Goal: Task Accomplishment & Management: Manage account settings

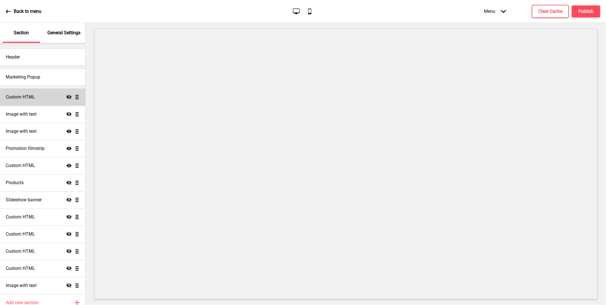
click at [66, 96] on icon "Hide" at bounding box center [68, 96] width 5 height 5
click at [66, 112] on icon "Hide" at bounding box center [68, 114] width 5 height 5
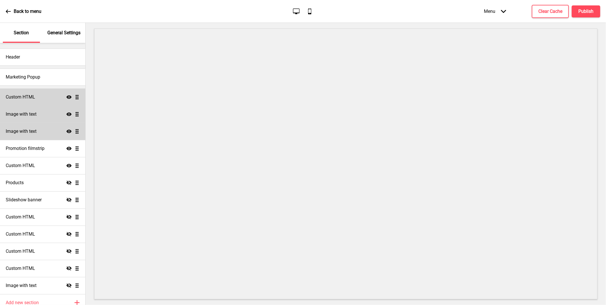
click at [66, 132] on icon at bounding box center [68, 131] width 5 height 3
click at [66, 129] on icon "Hide" at bounding box center [68, 131] width 5 height 5
click at [66, 131] on icon at bounding box center [68, 131] width 5 height 3
click at [66, 200] on icon at bounding box center [68, 199] width 5 height 4
click at [66, 200] on icon at bounding box center [68, 199] width 5 height 3
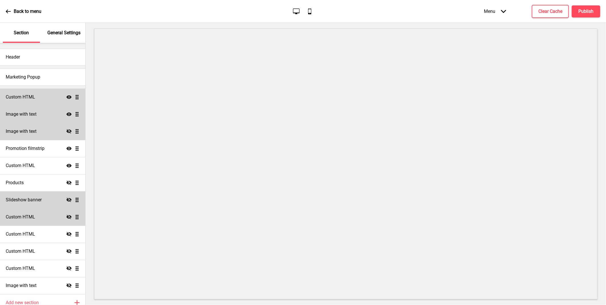
click at [66, 216] on icon "Hide" at bounding box center [68, 216] width 5 height 5
click at [66, 215] on icon "Show" at bounding box center [68, 216] width 5 height 5
click at [66, 216] on icon "Hide" at bounding box center [68, 216] width 5 height 5
click at [66, 216] on icon "Show" at bounding box center [68, 216] width 5 height 5
click at [66, 183] on icon at bounding box center [68, 182] width 5 height 4
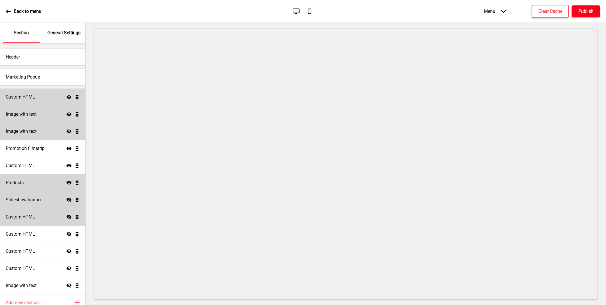
click at [577, 11] on button "Publish" at bounding box center [586, 11] width 29 height 12
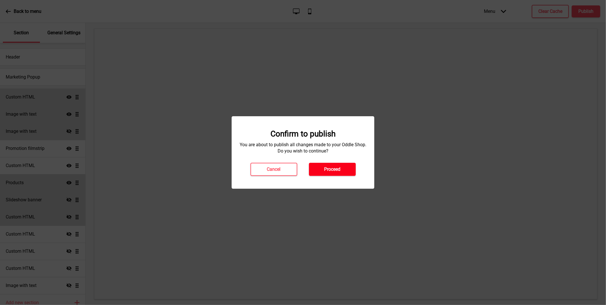
click at [338, 166] on h4 "Proceed" at bounding box center [332, 169] width 16 height 6
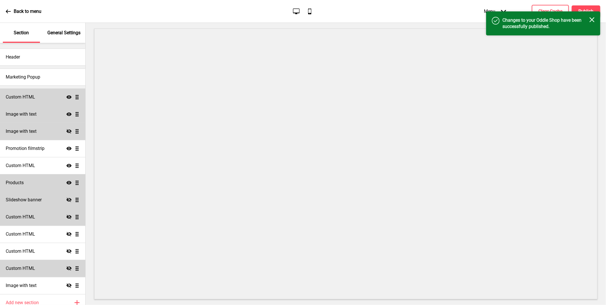
click at [21, 267] on h4 "Custom HTML" at bounding box center [20, 268] width 29 height 6
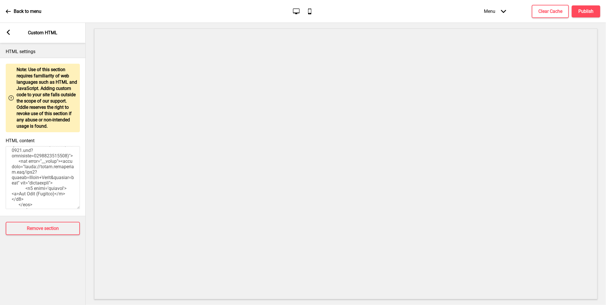
scroll to position [571, 0]
click at [10, 35] on rect at bounding box center [8, 32] width 5 height 5
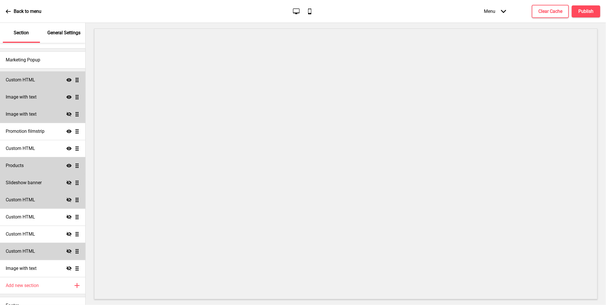
scroll to position [26, 0]
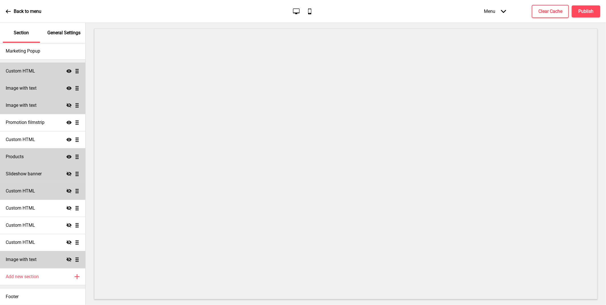
click at [66, 257] on icon "Hide" at bounding box center [68, 259] width 5 height 5
click at [66, 258] on icon at bounding box center [68, 259] width 5 height 3
click at [35, 72] on h4 "Custom HTML" at bounding box center [20, 71] width 29 height 6
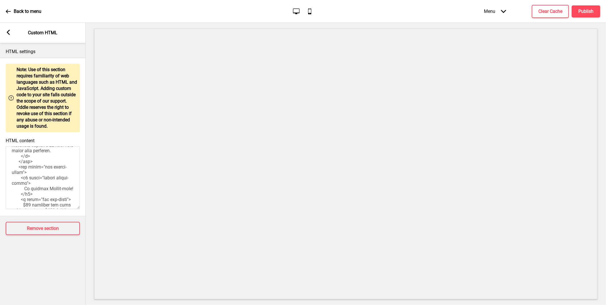
scroll to position [222, 0]
click at [43, 175] on textarea "HTML content" at bounding box center [43, 177] width 74 height 63
click at [32, 201] on textarea "HTML content" at bounding box center [43, 177] width 74 height 63
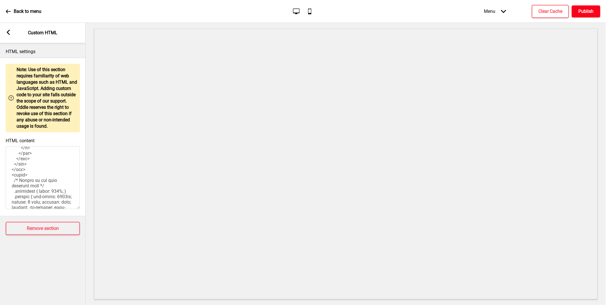
type textarea "<!-- Version 1.1 --> <style> /* Please replace #annoucement-x with another id i…"
click at [585, 9] on h4 "Publish" at bounding box center [586, 11] width 15 height 6
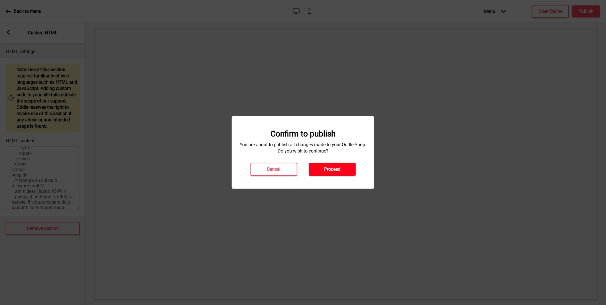
click at [339, 170] on h4 "Proceed" at bounding box center [332, 169] width 16 height 6
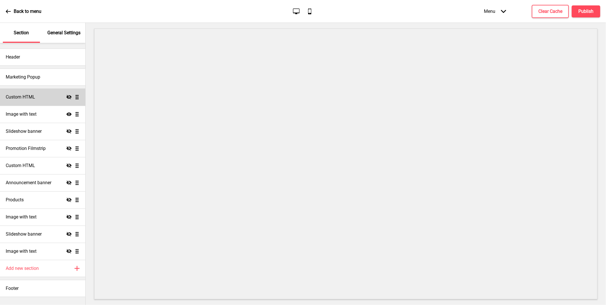
click at [33, 97] on h4 "Custom HTML" at bounding box center [20, 97] width 29 height 6
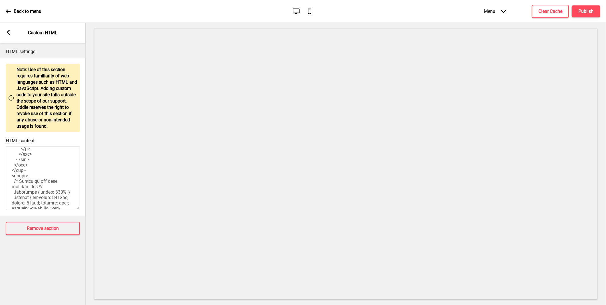
scroll to position [380, 0]
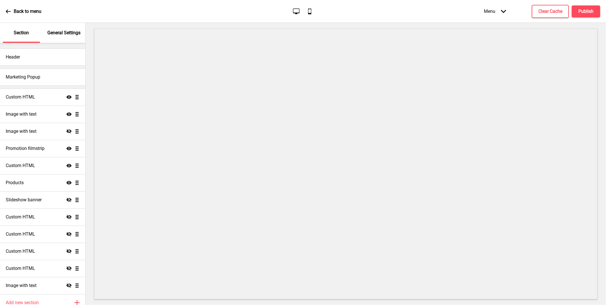
click at [9, 10] on icon at bounding box center [8, 11] width 5 height 5
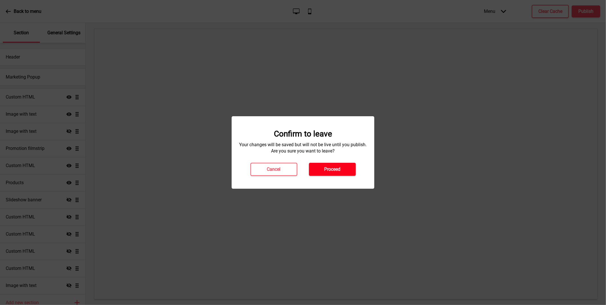
click at [331, 171] on h4 "Proceed" at bounding box center [332, 169] width 16 height 6
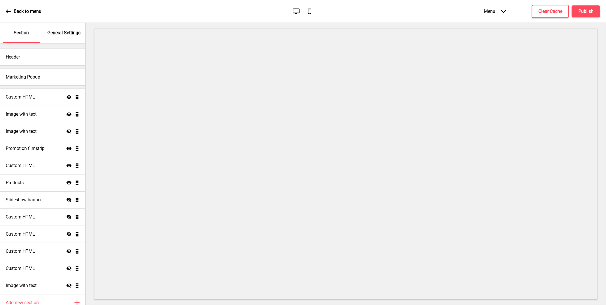
click at [293, 12] on icon "Desktop" at bounding box center [296, 11] width 8 height 8
click at [294, 9] on icon "Desktop" at bounding box center [296, 11] width 8 height 8
click at [298, 13] on icon at bounding box center [296, 11] width 7 height 6
